Goal: Use online tool/utility: Use online tool/utility

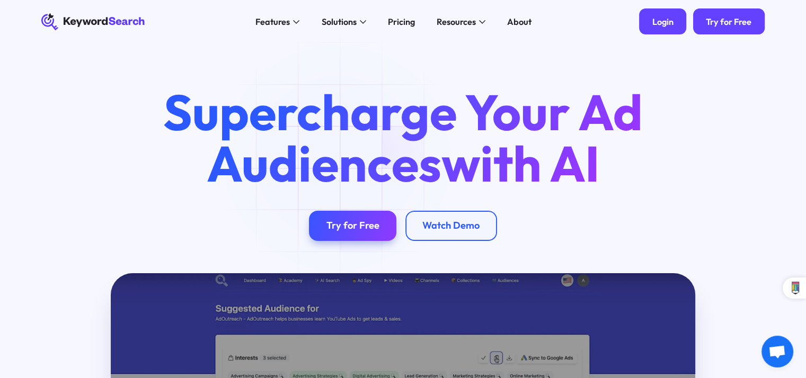
click at [668, 23] on div "Login" at bounding box center [662, 21] width 21 height 11
